Goal: Information Seeking & Learning: Learn about a topic

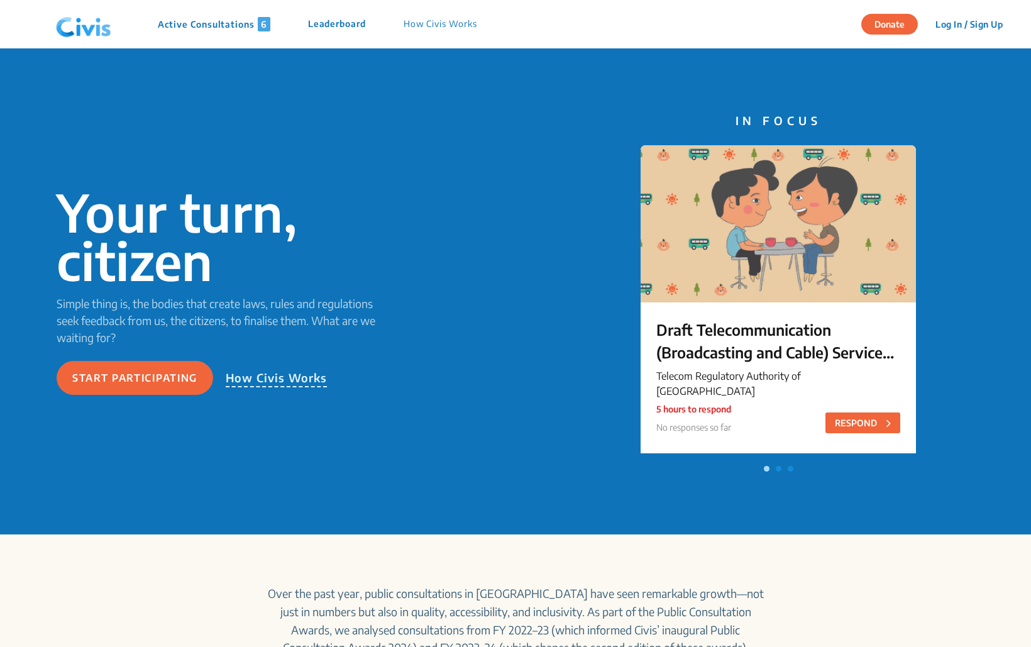
click at [238, 28] on p "Active Consultations 6" at bounding box center [214, 24] width 113 height 14
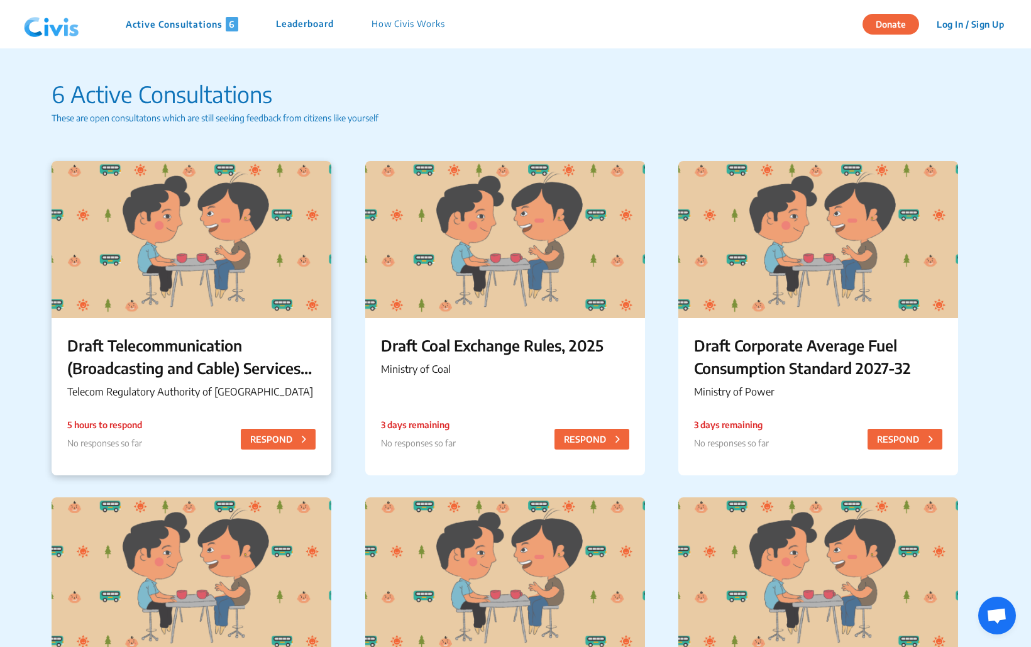
click at [260, 259] on div at bounding box center [192, 239] width 280 height 157
click at [41, 23] on img at bounding box center [51, 25] width 65 height 38
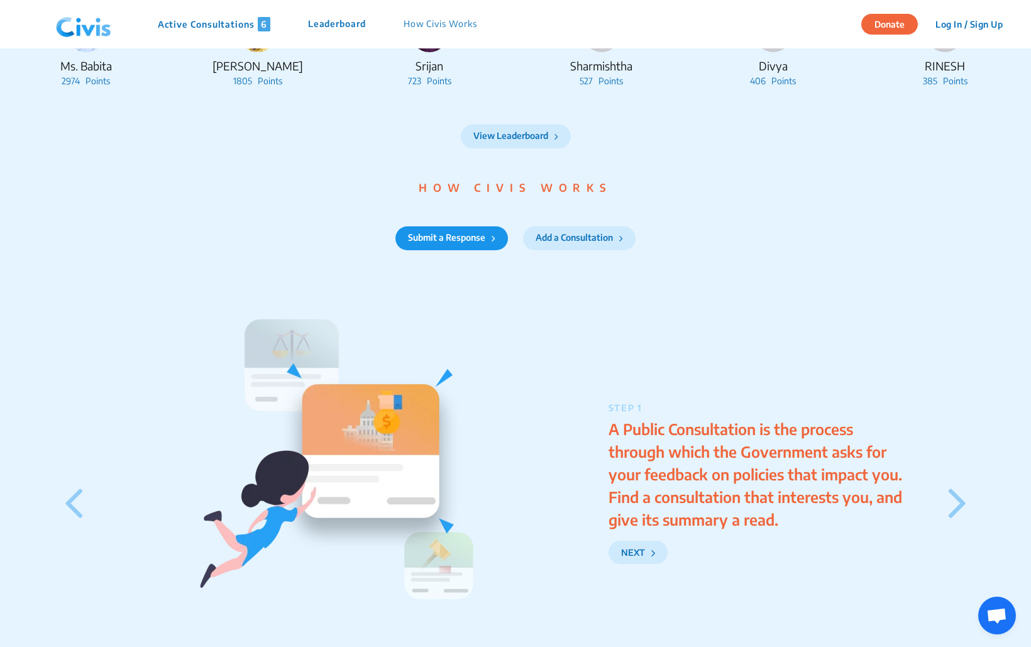
scroll to position [1428, 0]
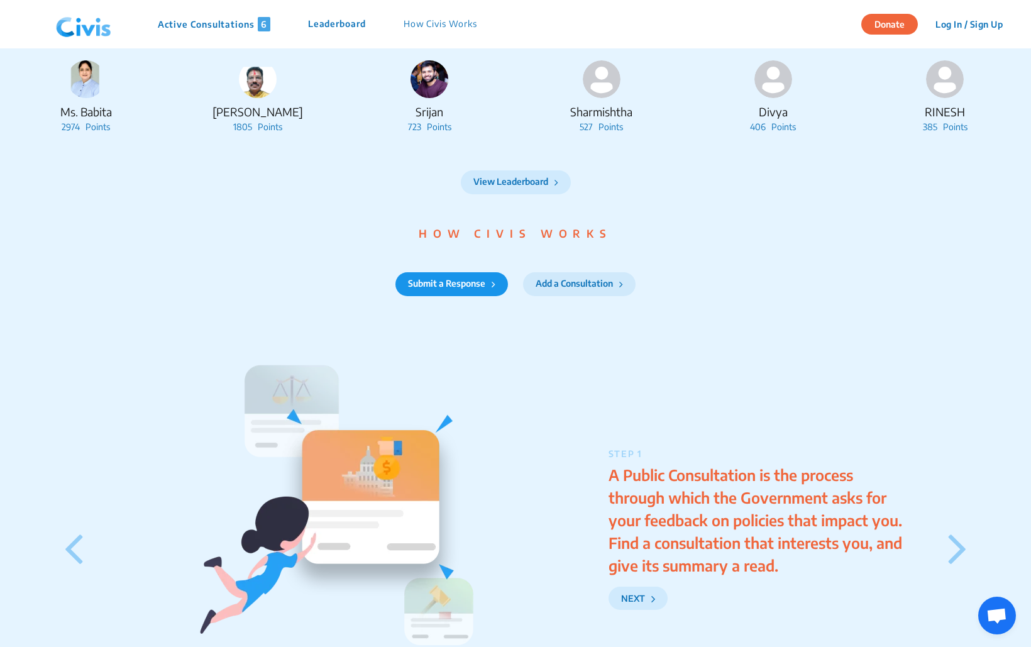
click at [549, 296] on button "Add a Consultation" at bounding box center [579, 284] width 113 height 24
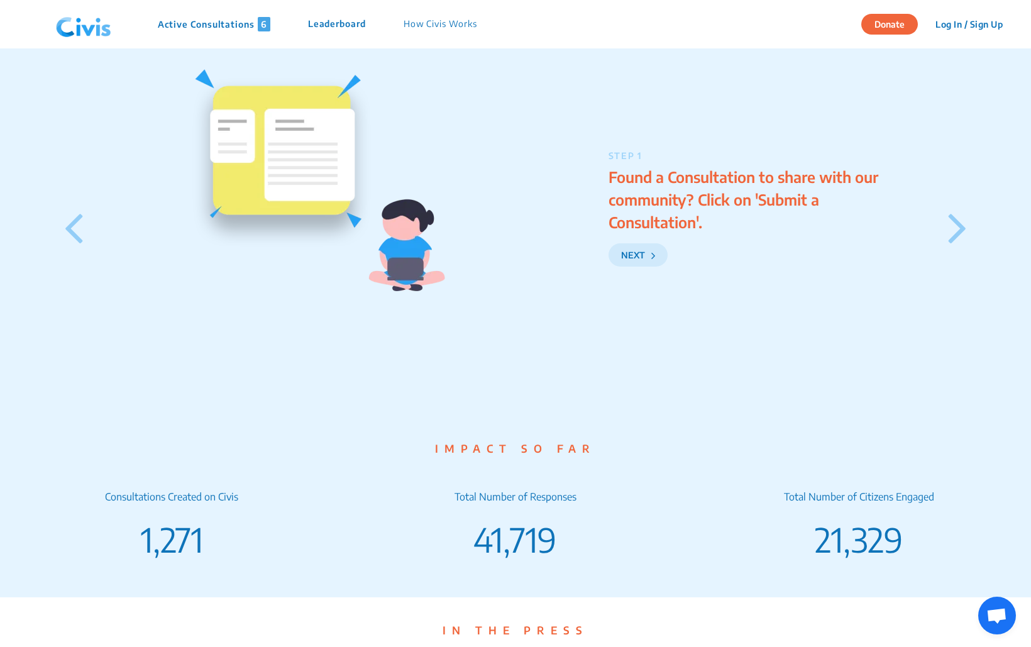
click at [639, 267] on button "NEXT" at bounding box center [638, 254] width 59 height 23
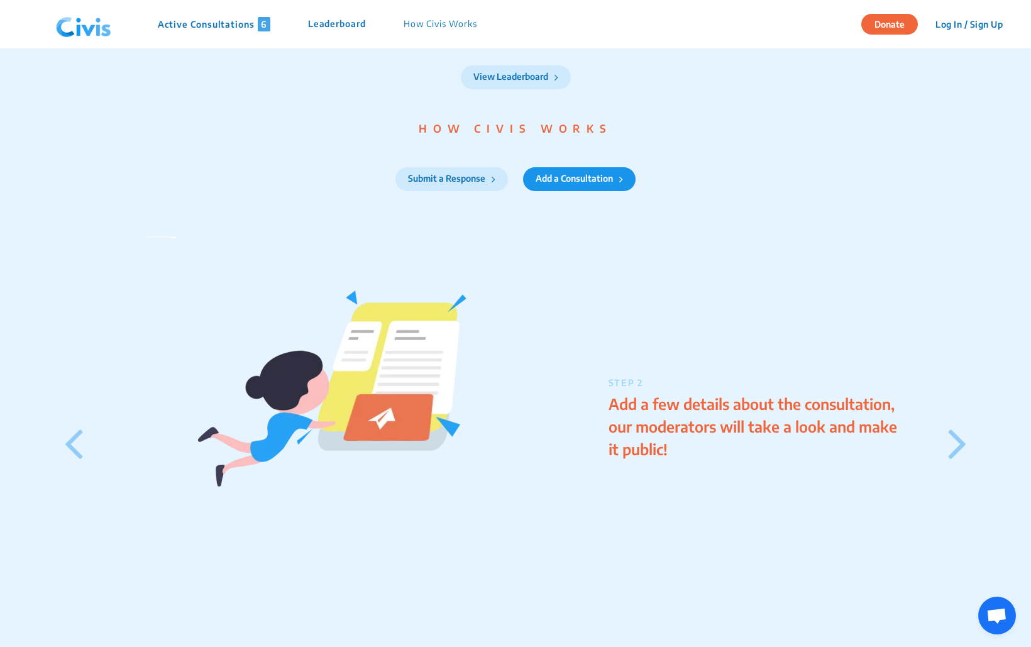
scroll to position [1494, 0]
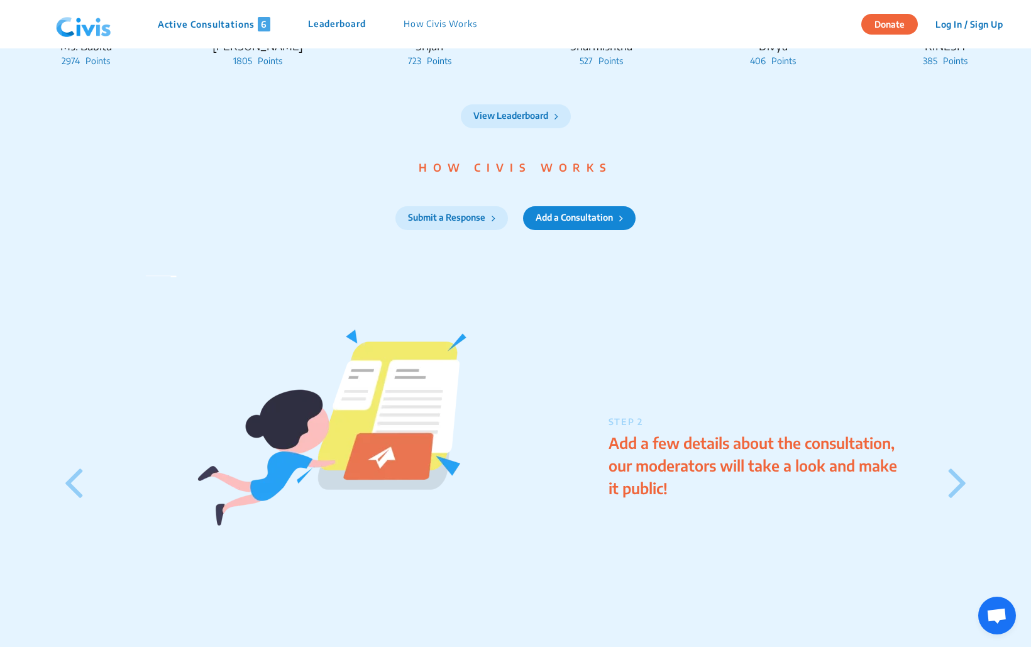
click at [576, 230] on button "Add a Consultation" at bounding box center [579, 218] width 113 height 24
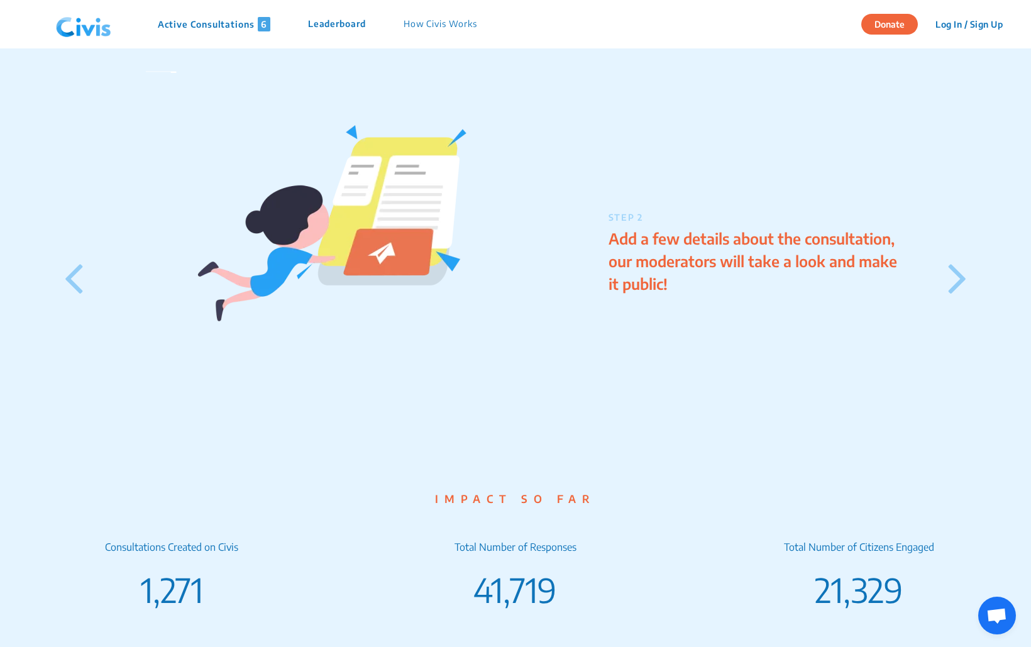
scroll to position [1731, 0]
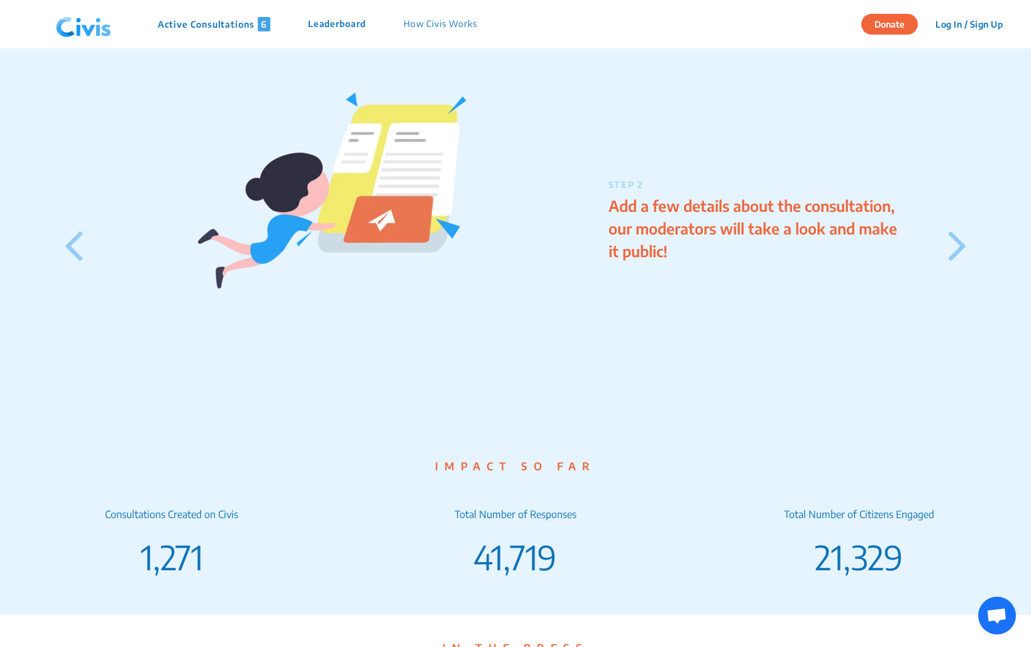
click at [965, 254] on icon at bounding box center [957, 244] width 19 height 53
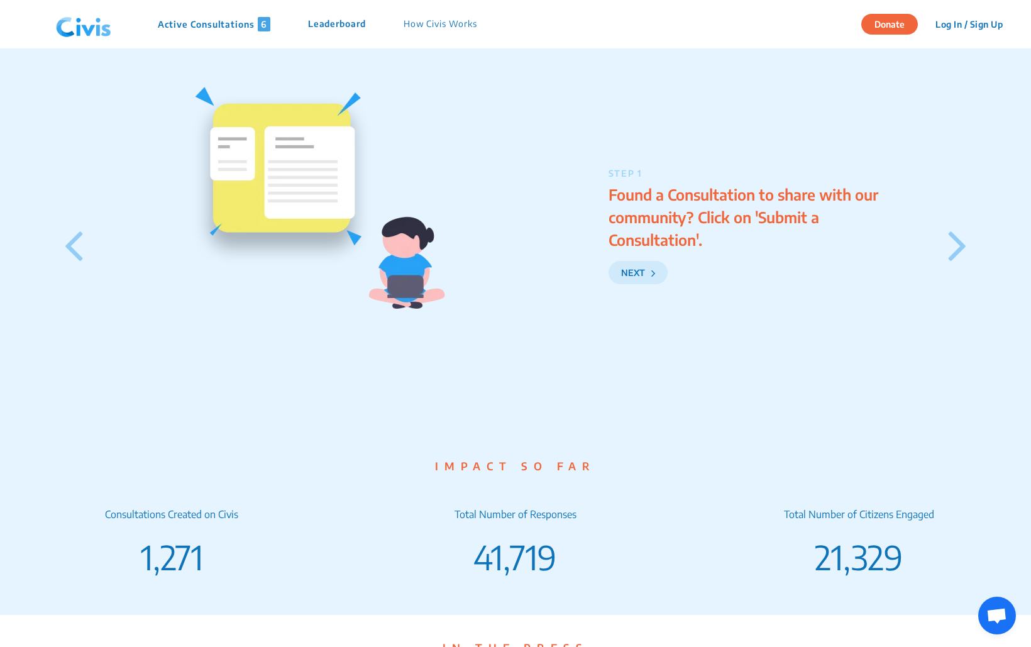
click at [617, 284] on button "NEXT" at bounding box center [638, 272] width 59 height 23
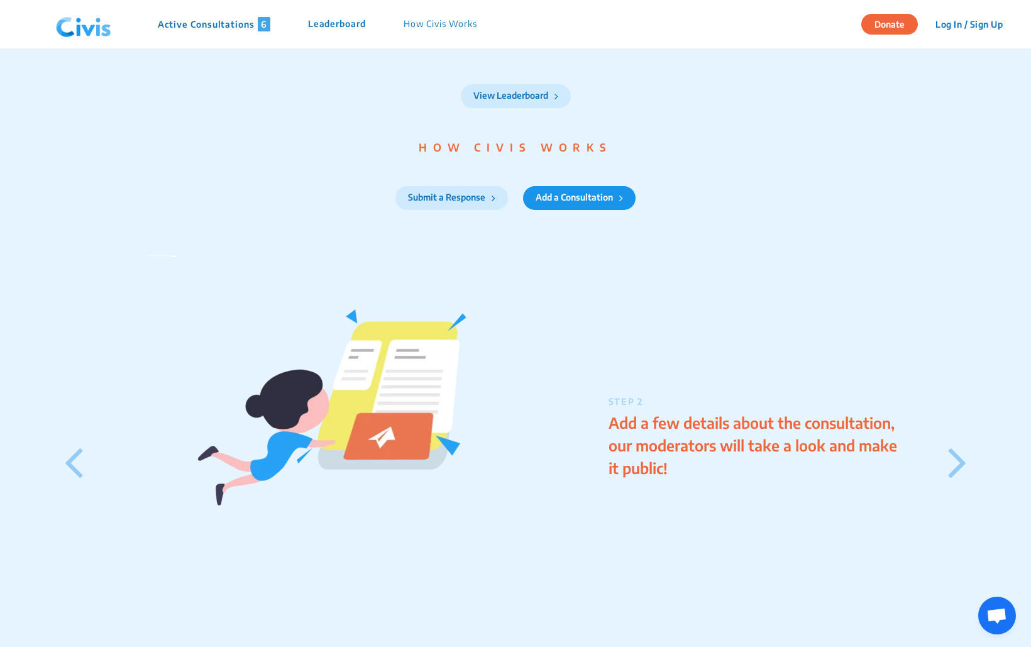
scroll to position [1503, 0]
